Goal: Book appointment/travel/reservation

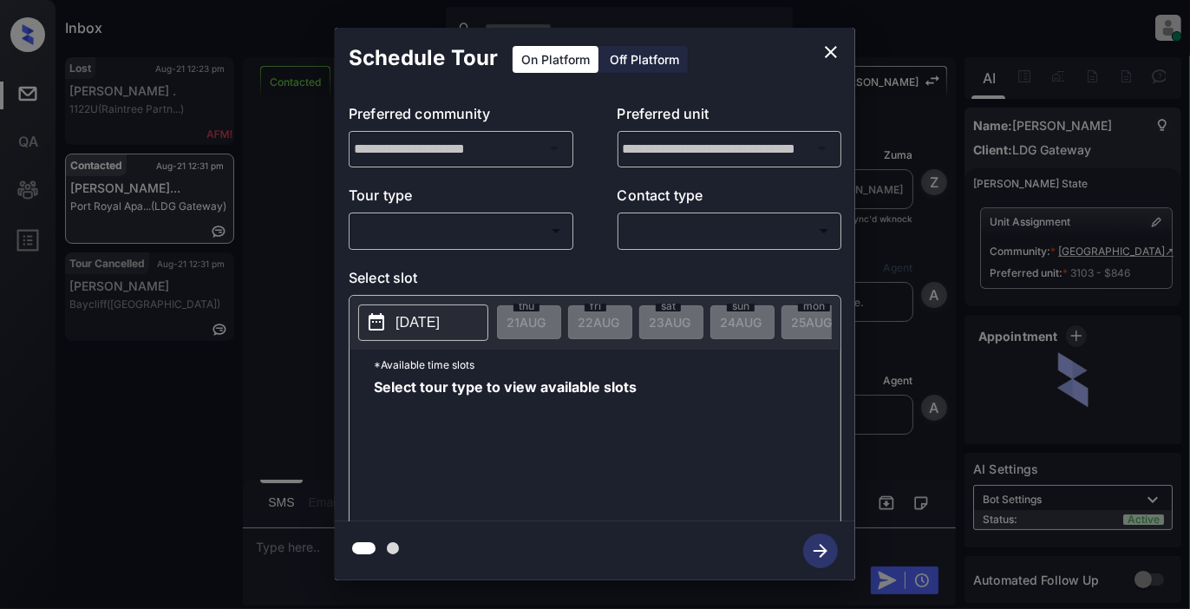
scroll to position [11536, 0]
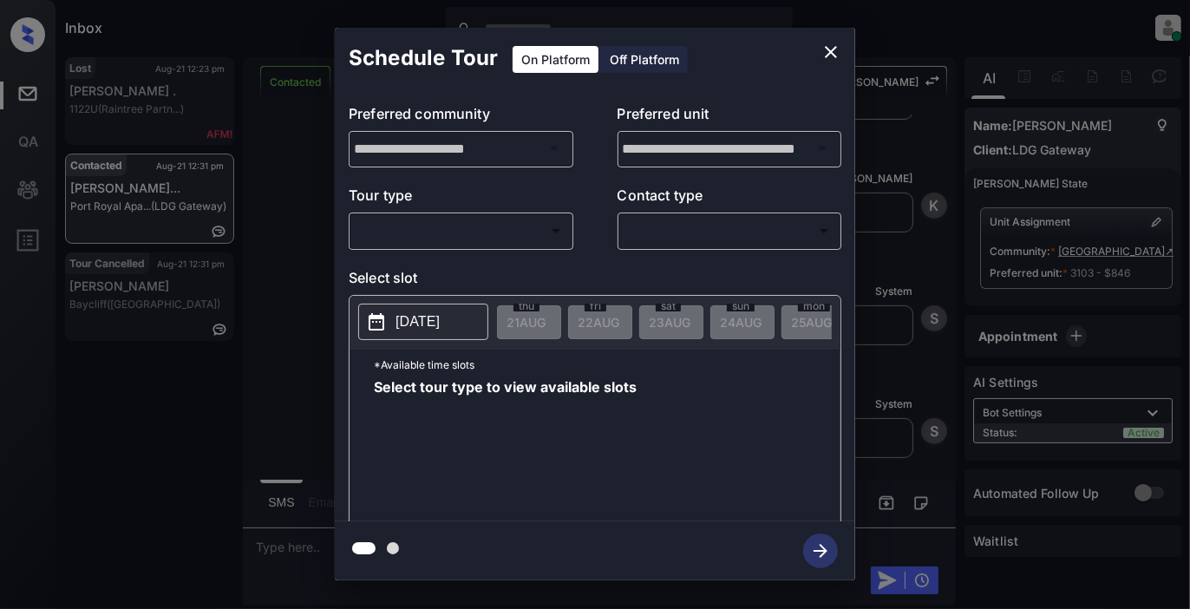
click at [504, 232] on body "Inbox [PERSON_NAME] Online Set yourself offline Set yourself on break Profile S…" at bounding box center [595, 304] width 1190 height 609
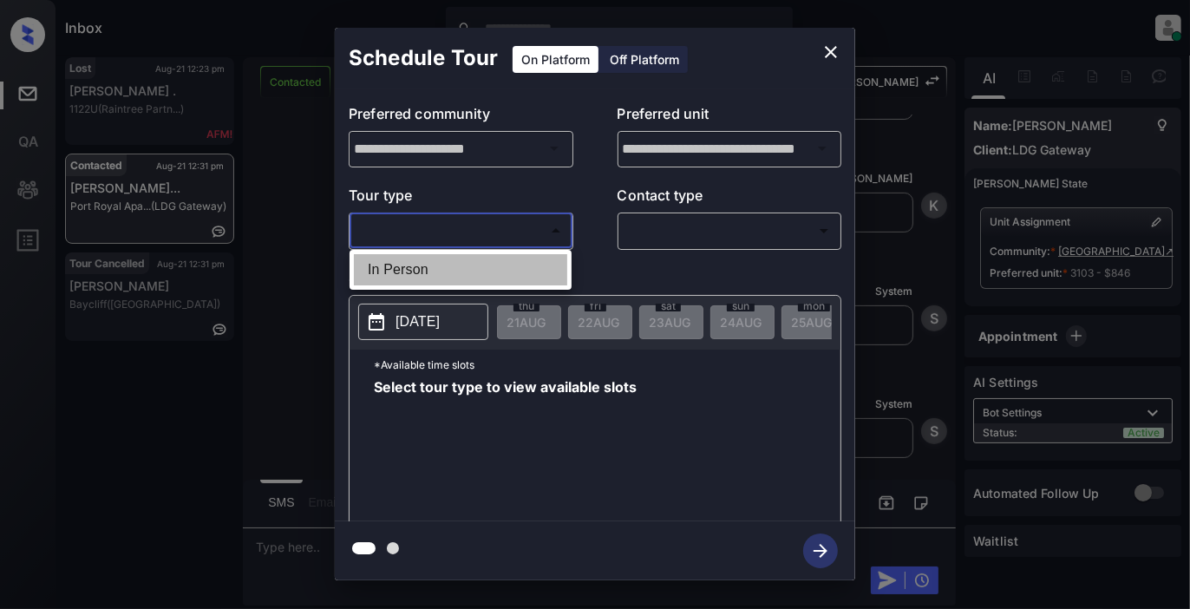
click at [464, 284] on li "In Person" at bounding box center [460, 269] width 213 height 31
type input "********"
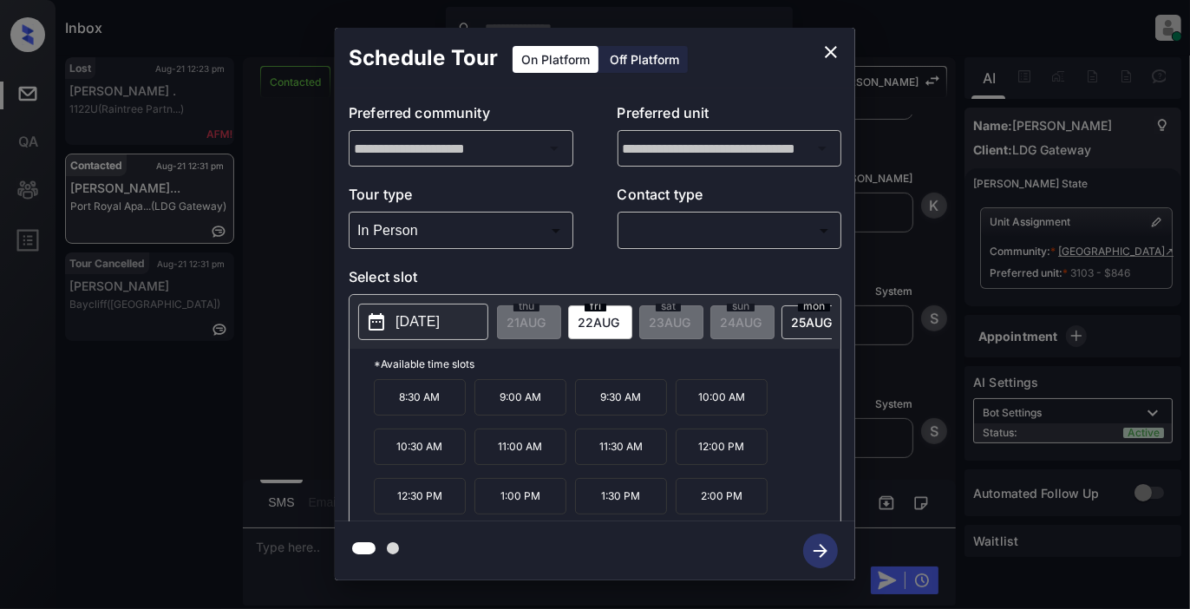
click at [440, 317] on p "[DATE]" at bounding box center [417, 321] width 44 height 21
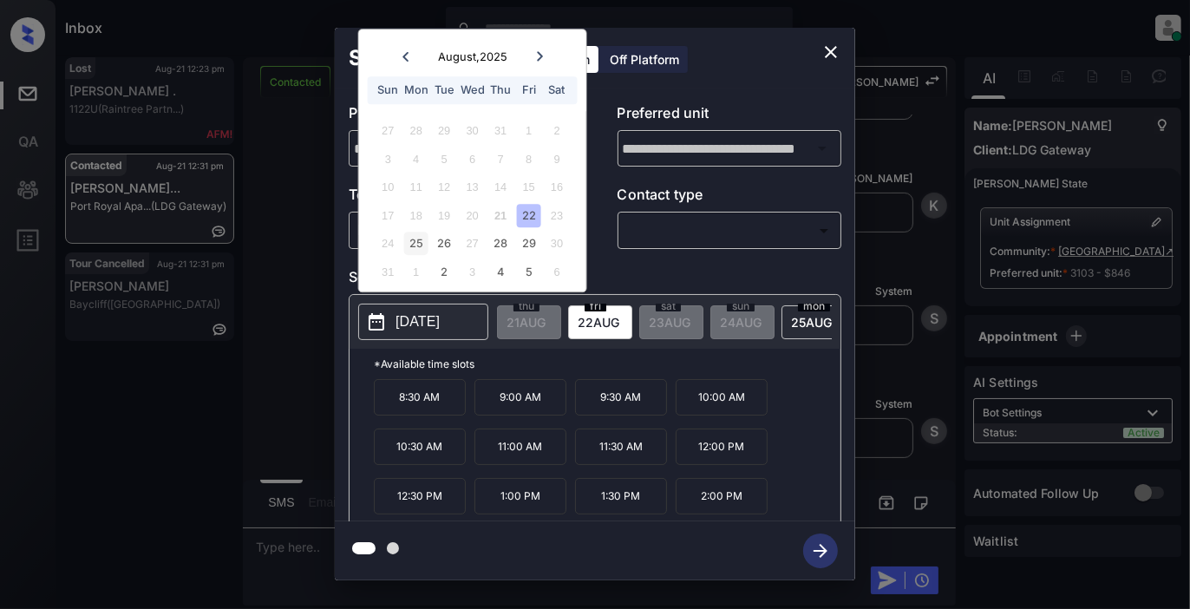
click at [414, 238] on div "25" at bounding box center [415, 243] width 23 height 23
click at [442, 246] on div "26" at bounding box center [444, 243] width 23 height 23
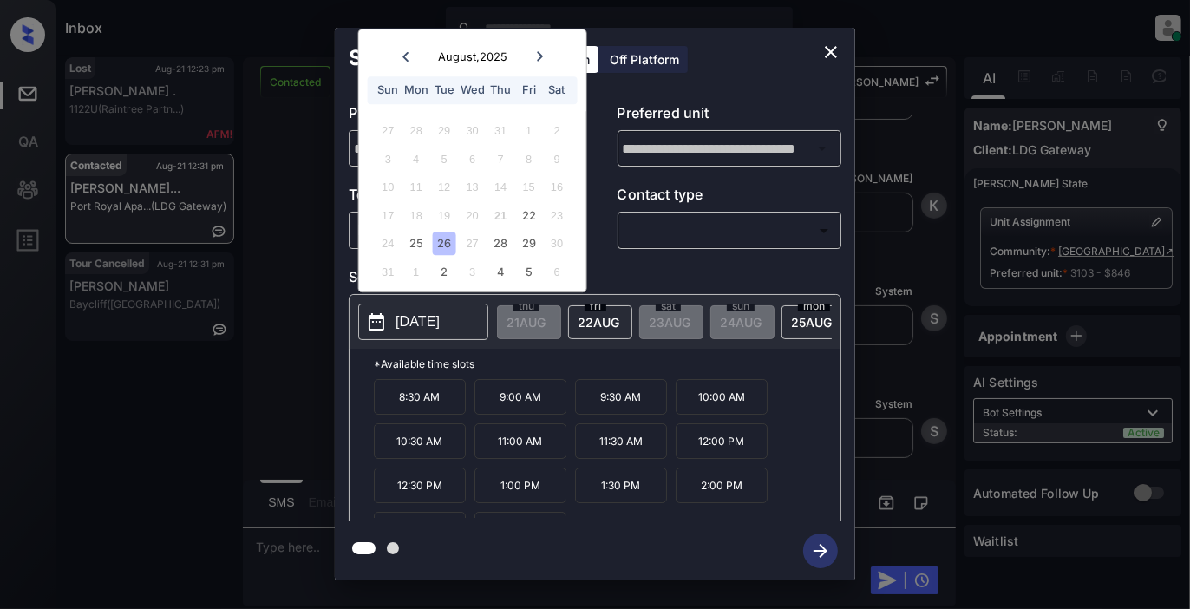
scroll to position [29, 0]
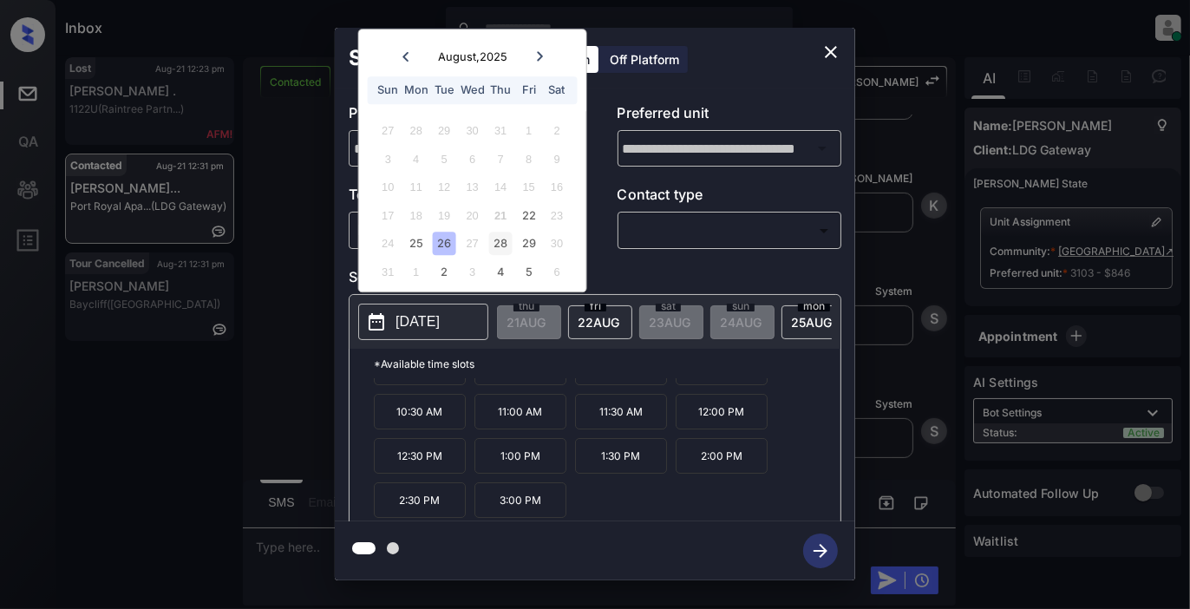
click at [505, 236] on div "28" at bounding box center [500, 243] width 23 height 23
click at [526, 244] on div "29" at bounding box center [528, 243] width 23 height 23
click at [443, 244] on div "26" at bounding box center [444, 243] width 23 height 23
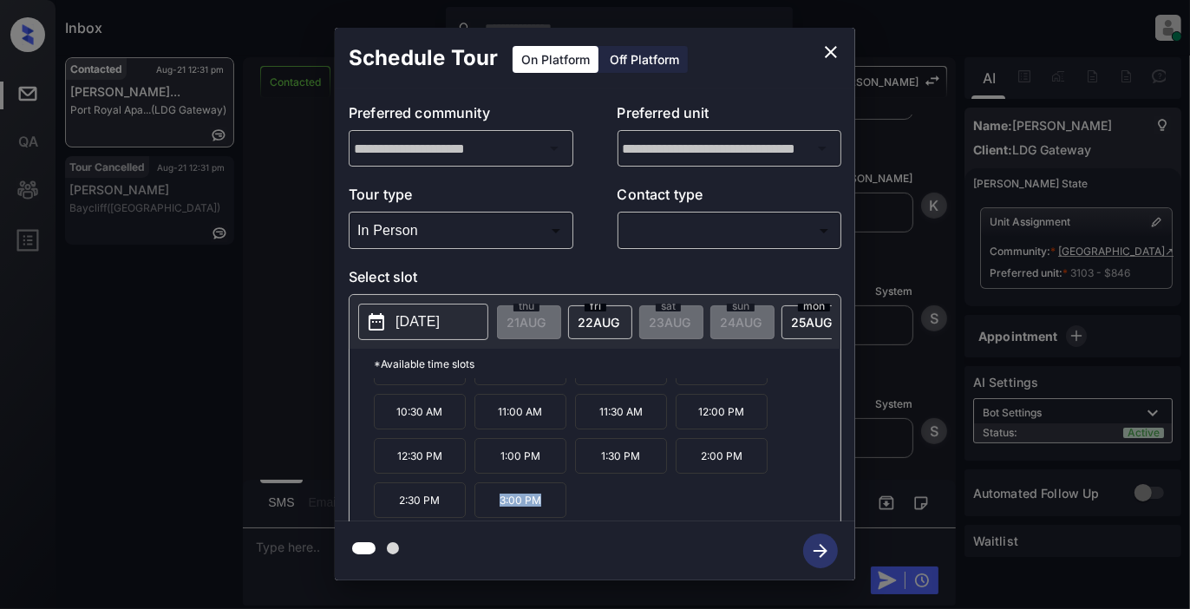
drag, startPoint x: 553, startPoint y: 506, endPoint x: 491, endPoint y: 499, distance: 62.8
click at [491, 499] on p "3:00 PM" at bounding box center [520, 500] width 92 height 36
copy p "3:00 PM"
click at [830, 56] on icon "close" at bounding box center [830, 52] width 21 height 21
